Goal: Transaction & Acquisition: Purchase product/service

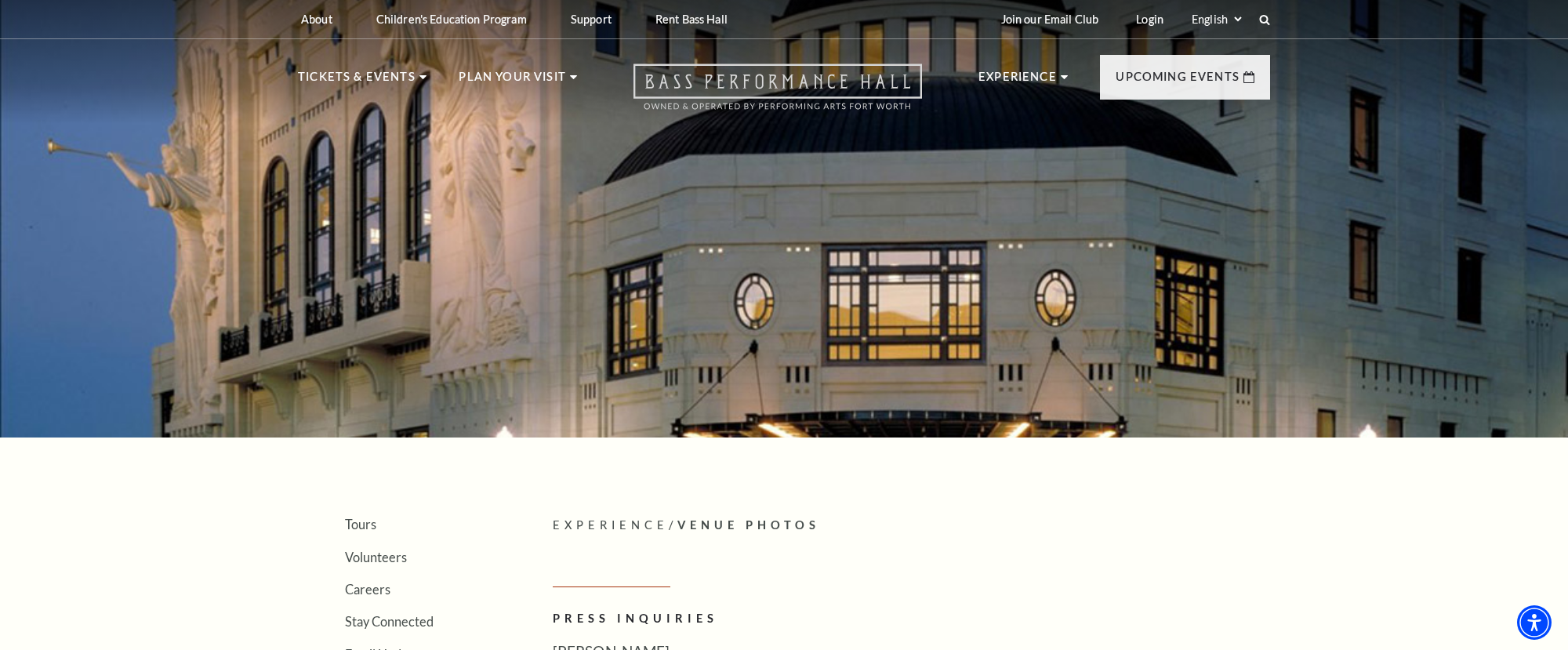
click at [745, 79] on use "Open this option" at bounding box center [777, 87] width 288 height 46
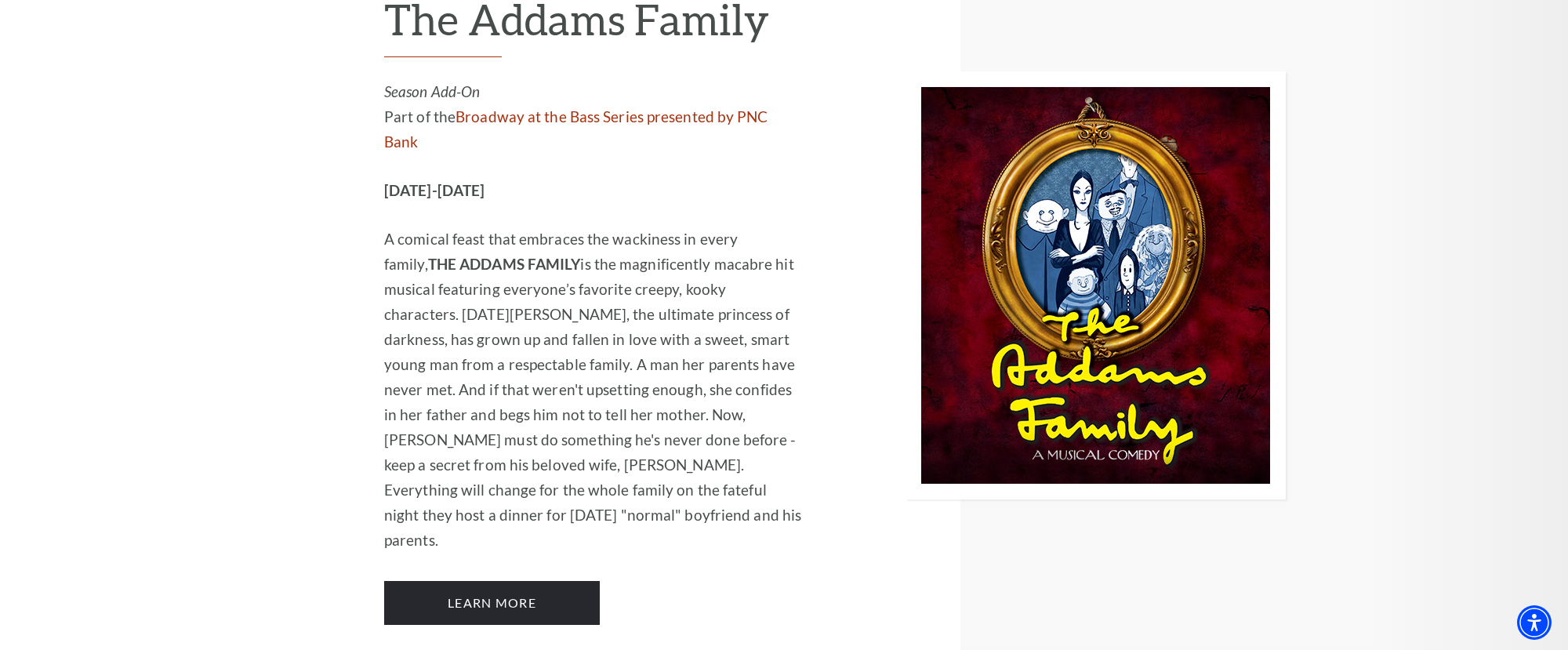
scroll to position [1751, 0]
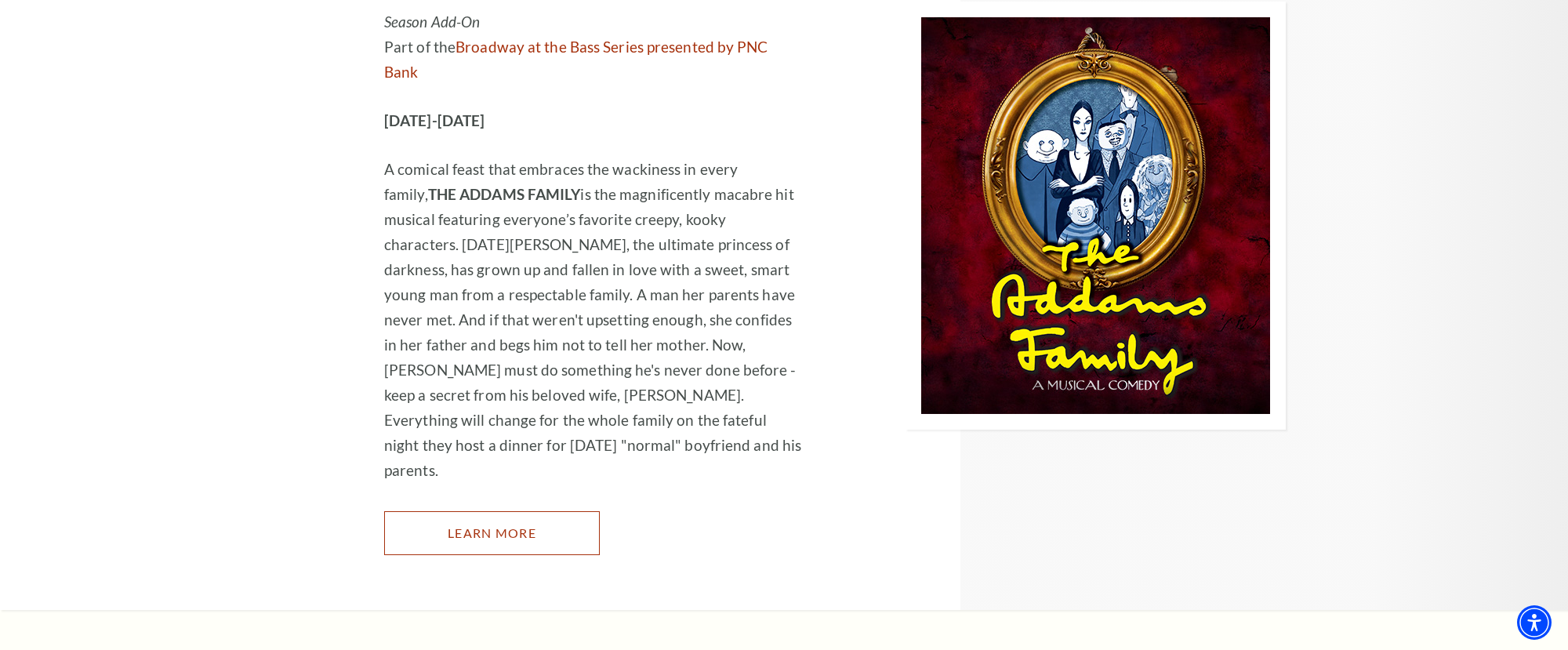
click at [429, 511] on link "Learn More" at bounding box center [492, 533] width 215 height 44
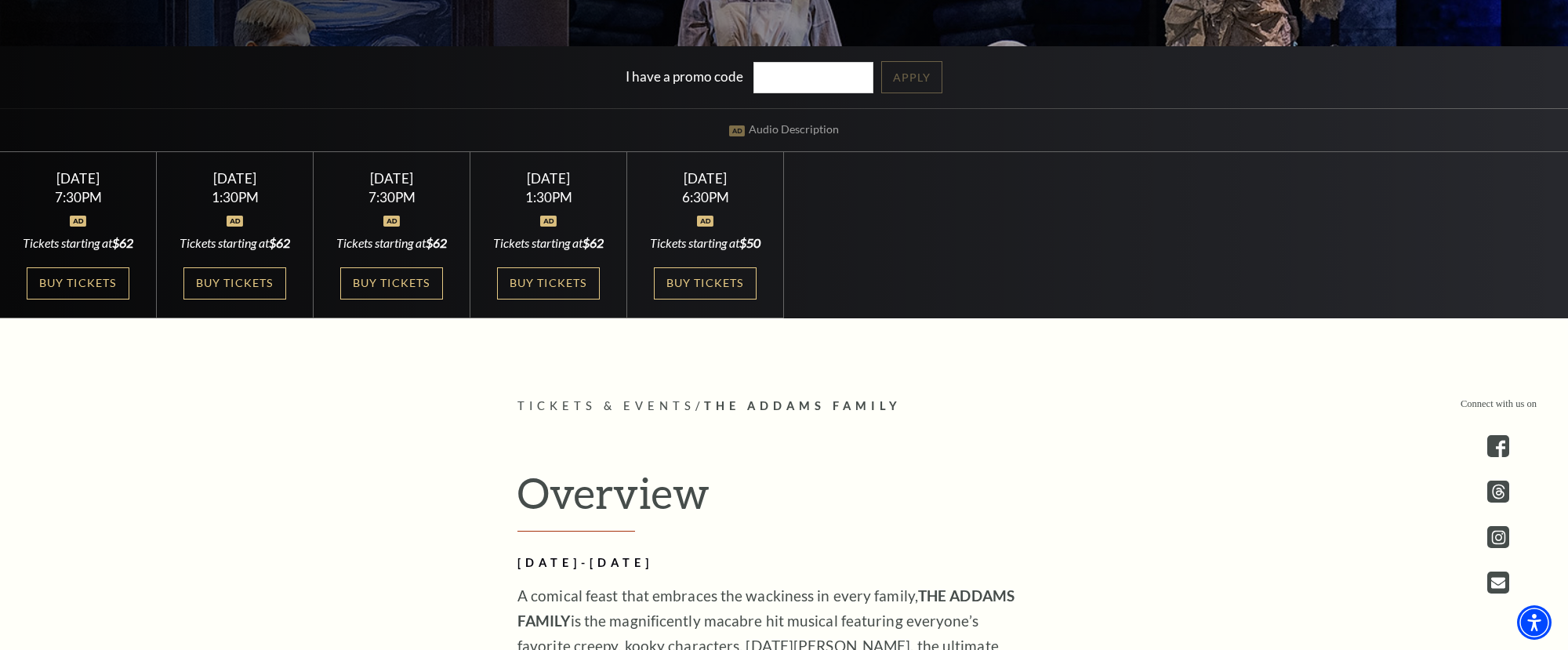
scroll to position [490, 0]
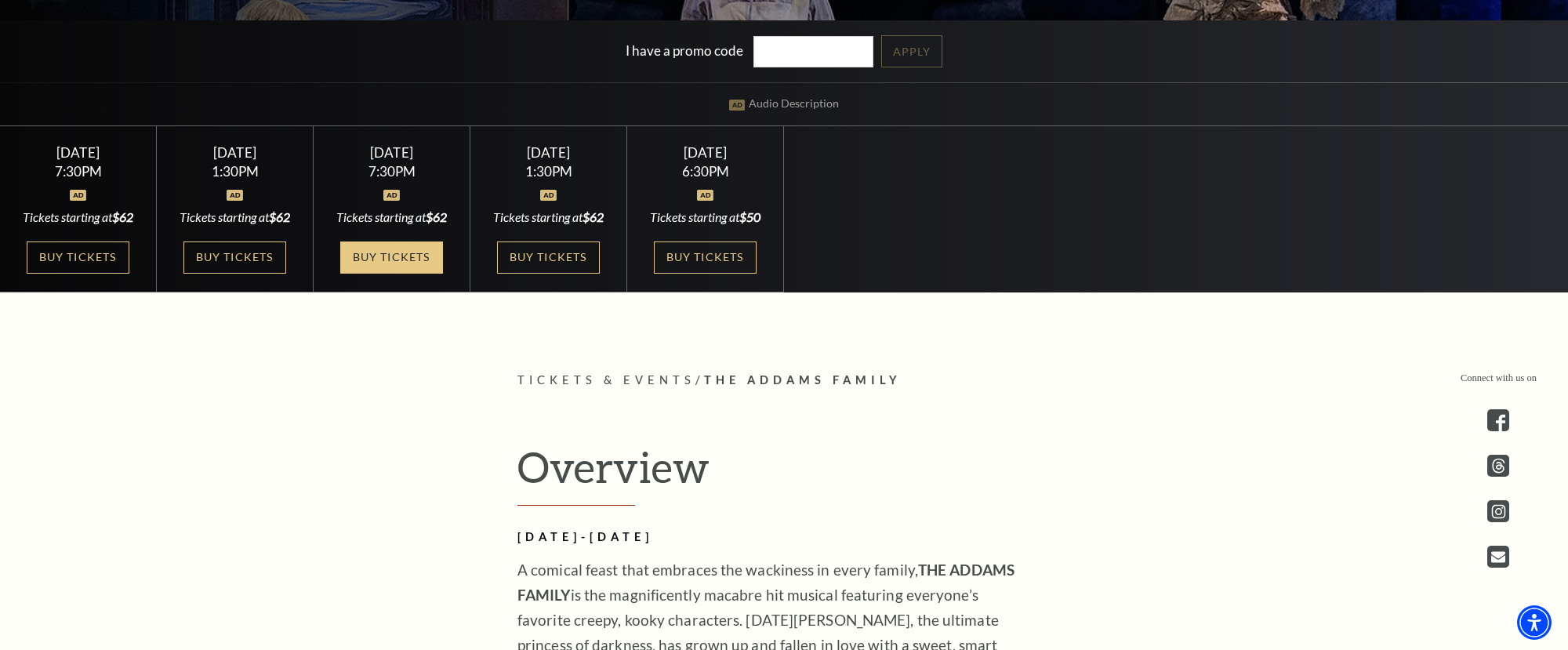
click at [387, 274] on link "Buy Tickets" at bounding box center [391, 257] width 102 height 32
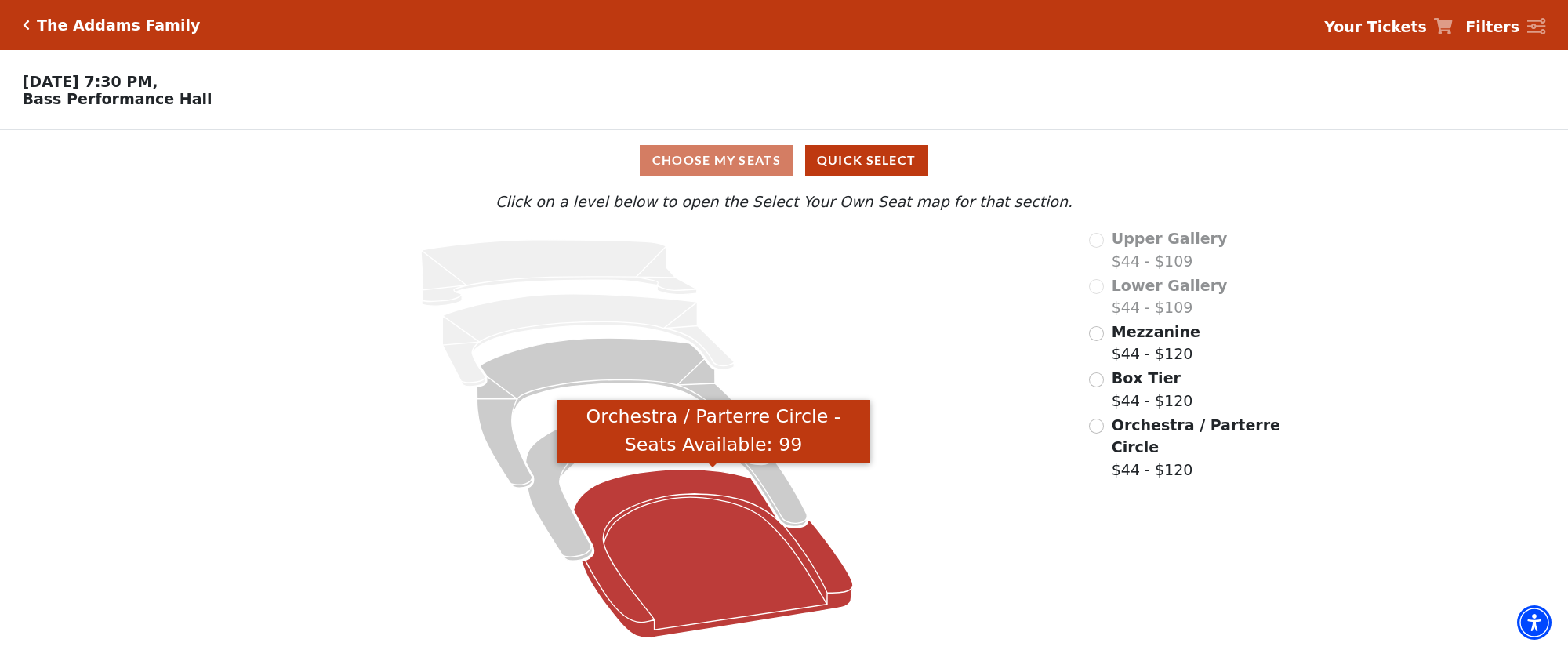
click at [764, 546] on icon "Orchestra / Parterre Circle - Seats Available: 99" at bounding box center [712, 553] width 279 height 168
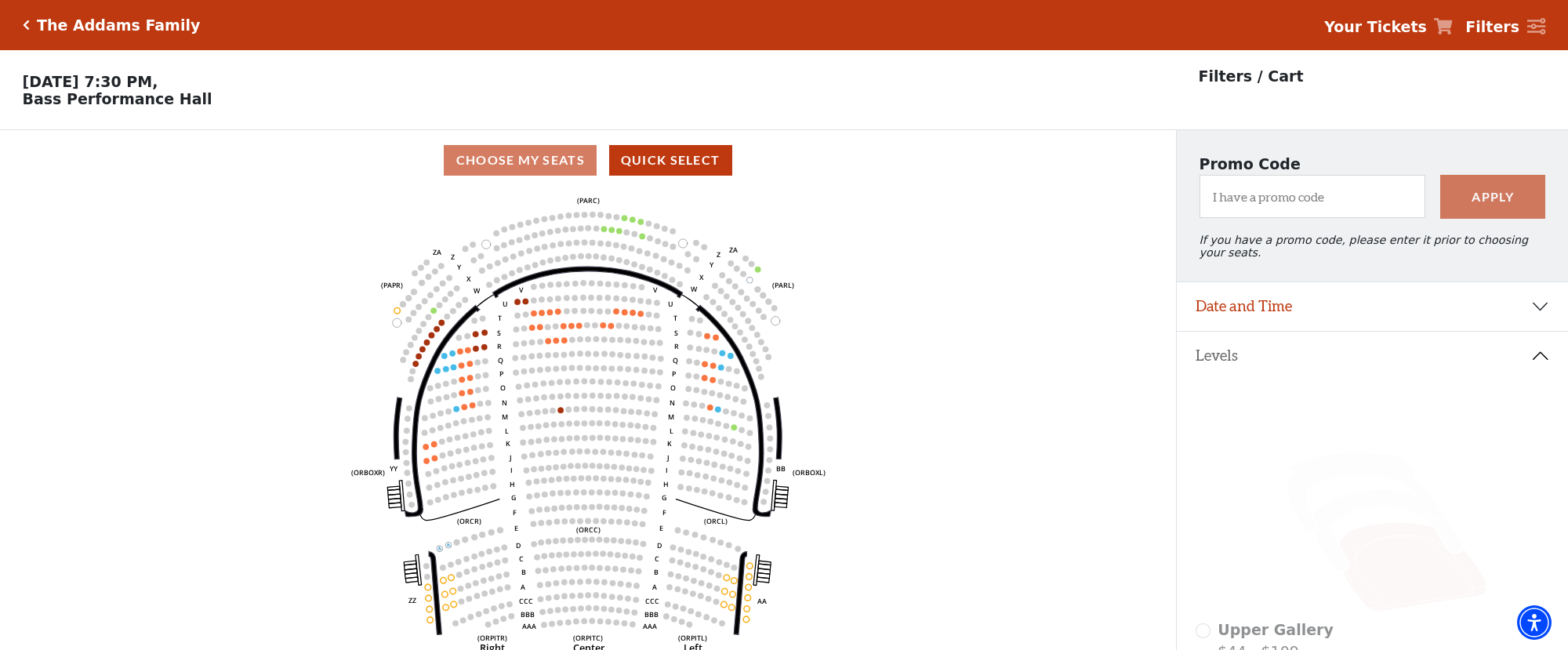
drag, startPoint x: 24, startPoint y: 27, endPoint x: 31, endPoint y: 35, distance: 10.6
click at [24, 27] on icon "Click here to go back to filters" at bounding box center [26, 25] width 7 height 11
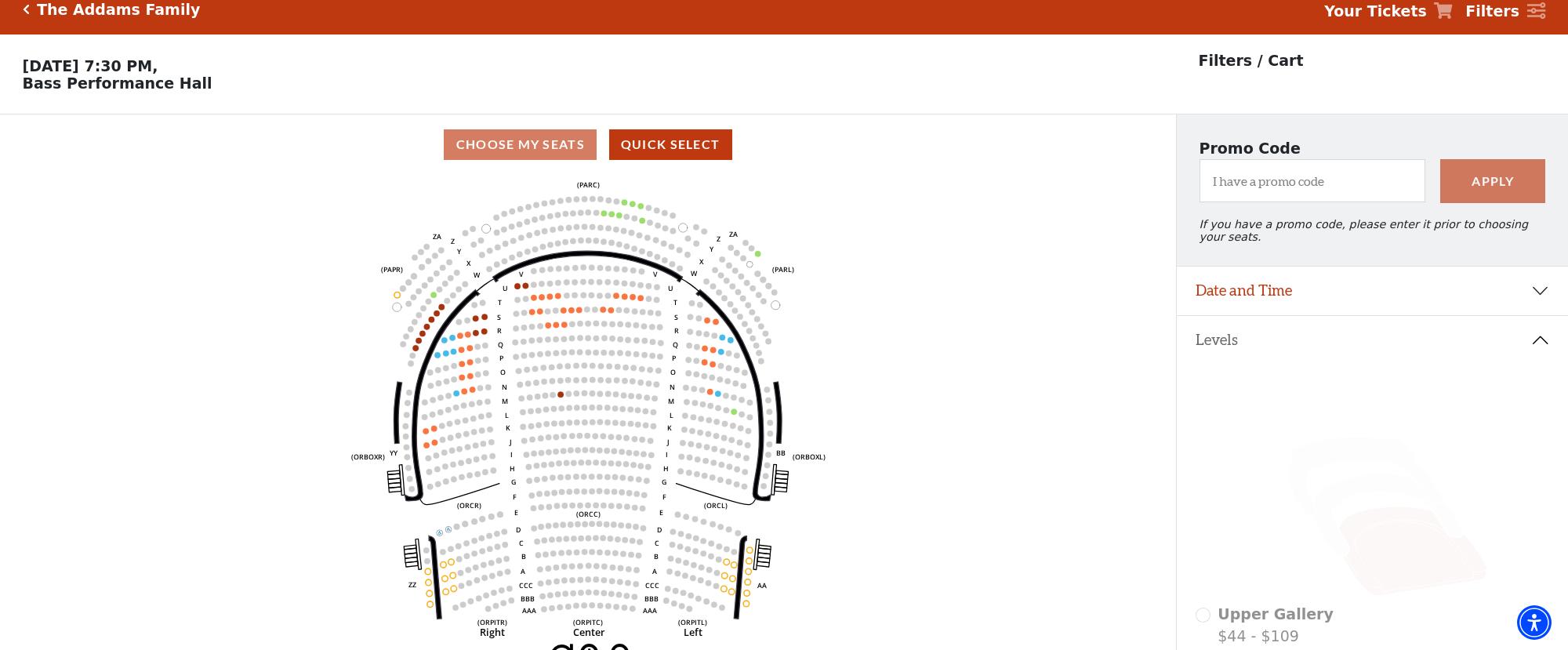
scroll to position [8, 0]
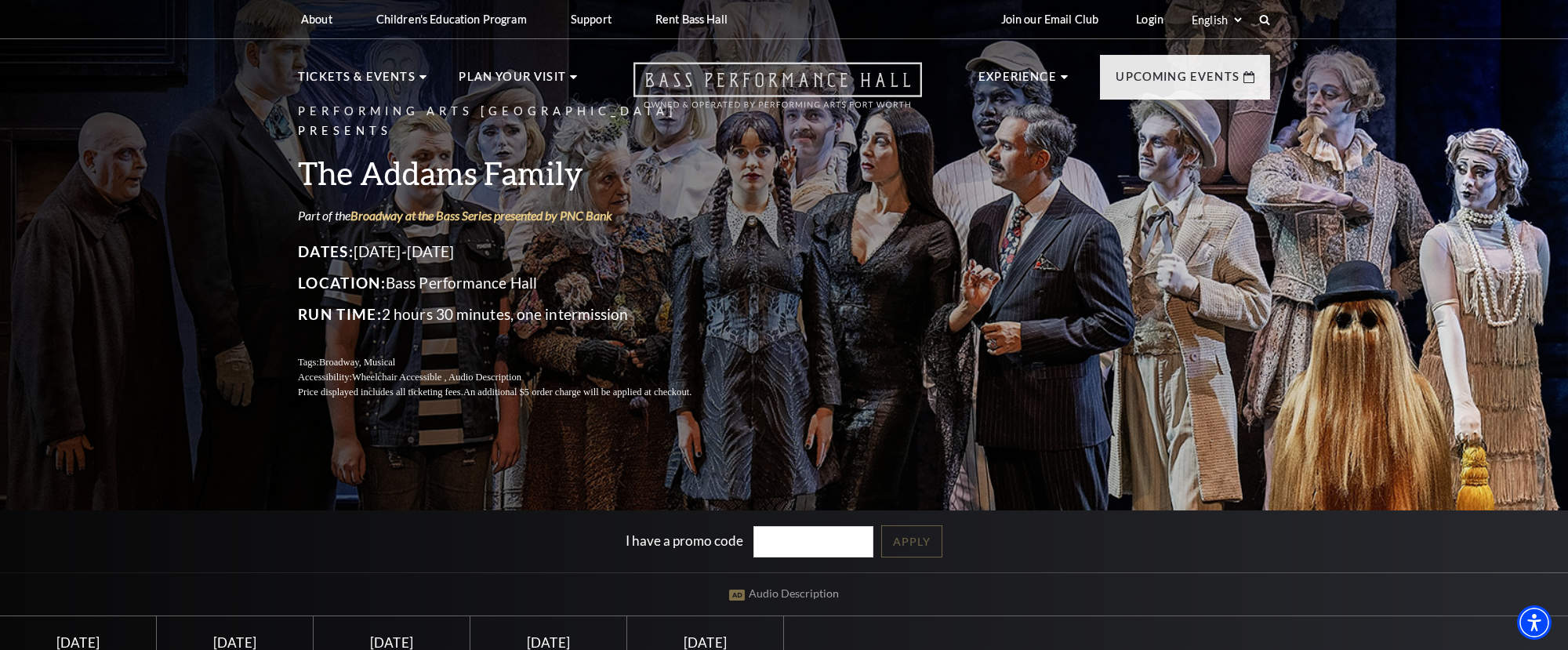
click at [846, 90] on icon "Open this option" at bounding box center [777, 85] width 288 height 46
